Goal: Information Seeking & Learning: Understand process/instructions

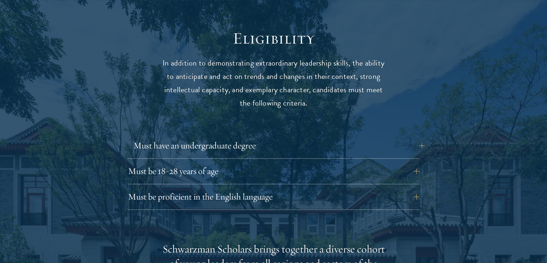
scroll to position [935, 0]
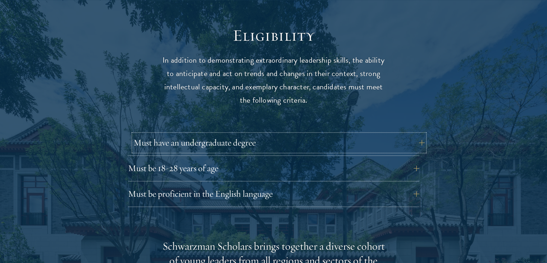
click at [420, 134] on button "Must have an undergraduate degree" at bounding box center [278, 142] width 291 height 17
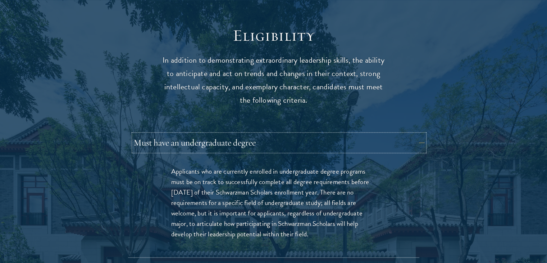
click at [419, 134] on button "Must have an undergraduate degree" at bounding box center [278, 142] width 291 height 17
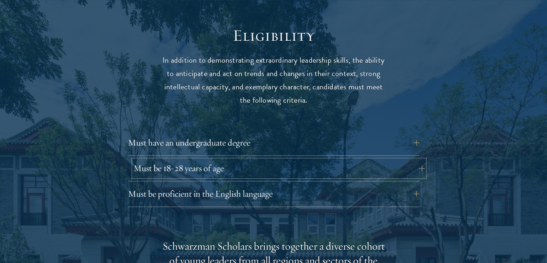
click at [412, 159] on button "Must be 18-28 years of age" at bounding box center [278, 167] width 291 height 17
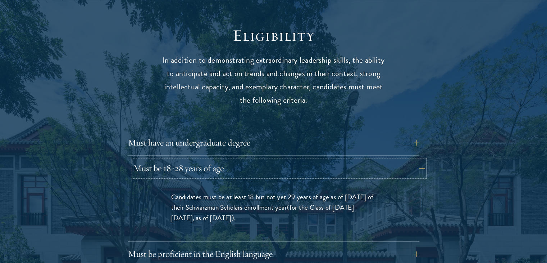
click at [412, 159] on button "Must be 18-28 years of age" at bounding box center [278, 167] width 291 height 17
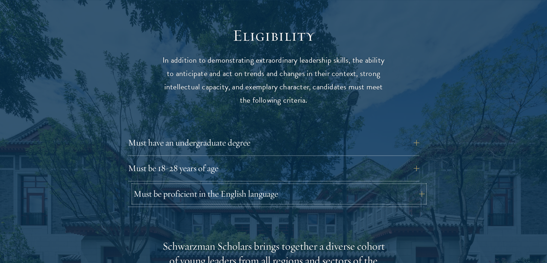
click at [350, 185] on button "Must be proficient in the English language" at bounding box center [278, 193] width 291 height 17
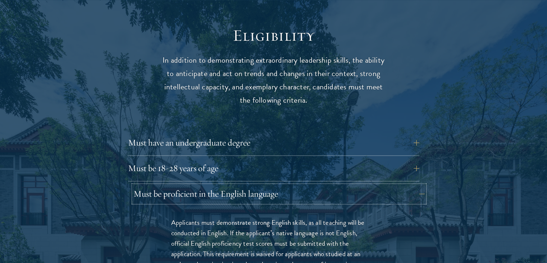
click at [350, 185] on button "Must be proficient in the English language" at bounding box center [278, 193] width 291 height 17
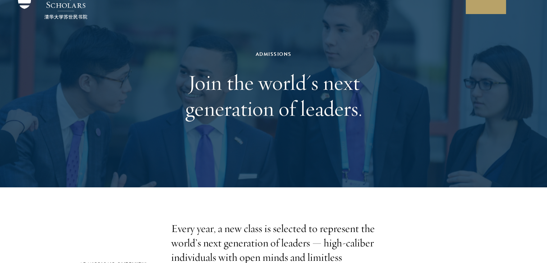
scroll to position [0, 0]
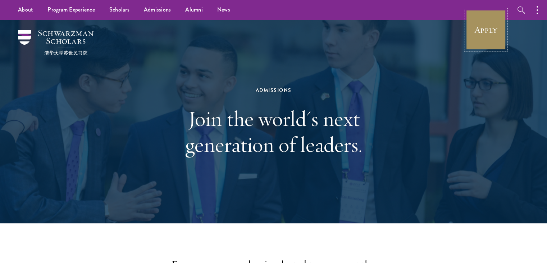
click at [485, 17] on link "Apply" at bounding box center [486, 30] width 40 height 40
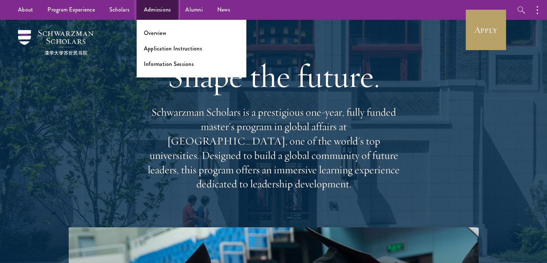
click at [152, 9] on link "Admissions" at bounding box center [158, 10] width 42 height 20
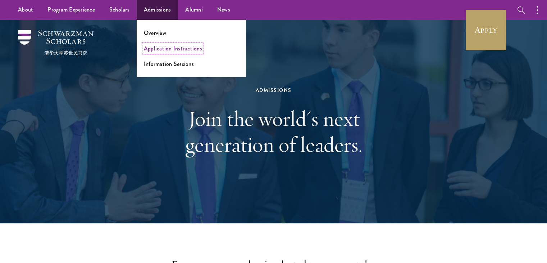
click at [161, 47] on link "Application Instructions" at bounding box center [173, 48] width 58 height 8
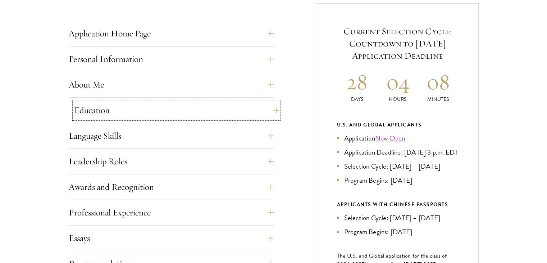
click at [269, 113] on button "Education" at bounding box center [176, 109] width 205 height 17
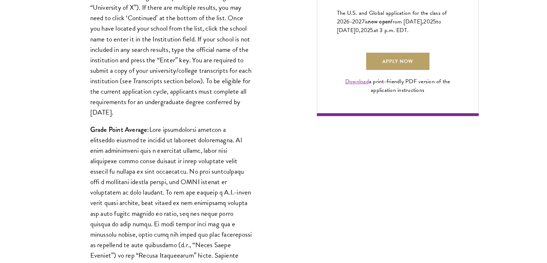
scroll to position [539, 0]
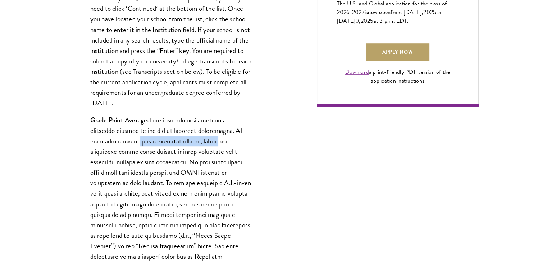
drag, startPoint x: 178, startPoint y: 142, endPoint x: 203, endPoint y: 143, distance: 24.8
click at [203, 143] on p "Grade Point Average:" at bounding box center [171, 219] width 162 height 209
click at [204, 143] on p "Grade Point Average:" at bounding box center [171, 219] width 162 height 209
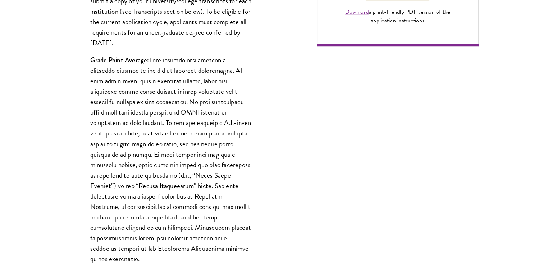
scroll to position [611, 0]
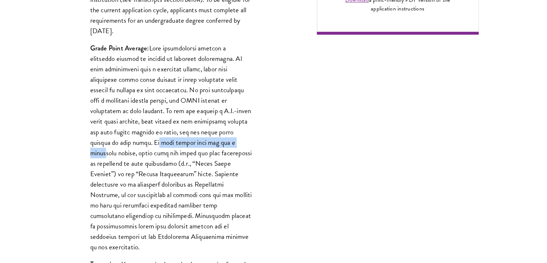
drag, startPoint x: 125, startPoint y: 142, endPoint x: 215, endPoint y: 145, distance: 90.3
click at [215, 145] on p "Grade Point Average:" at bounding box center [171, 147] width 162 height 209
click at [190, 170] on p "Grade Point Average:" at bounding box center [171, 147] width 162 height 209
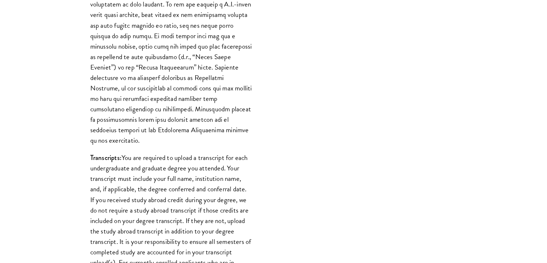
scroll to position [719, 0]
